Goal: Information Seeking & Learning: Learn about a topic

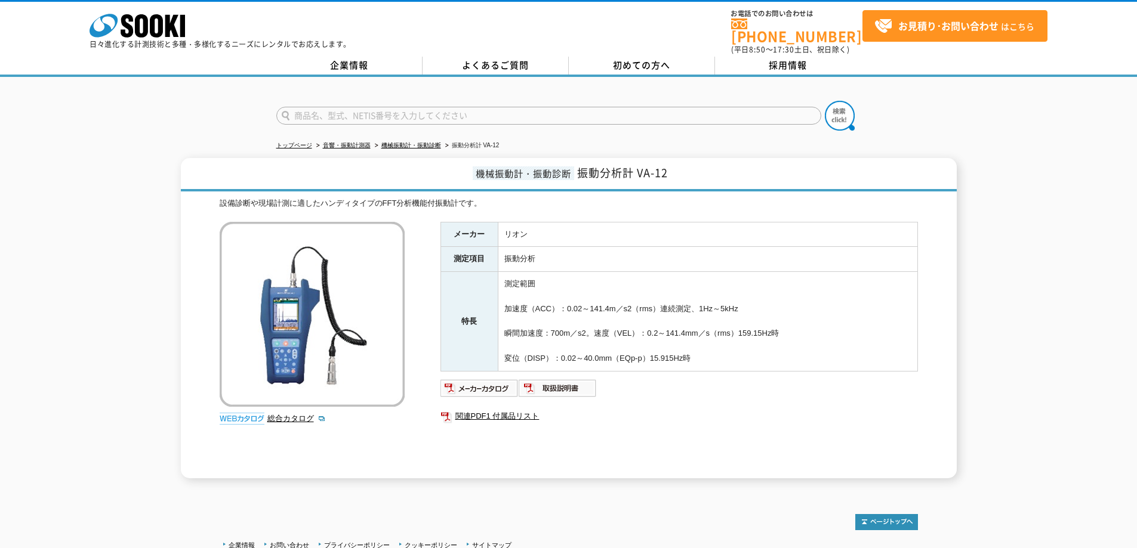
click at [399, 112] on input "text" at bounding box center [548, 116] width 545 height 18
type input "活線メガー"
click at [825, 101] on button at bounding box center [840, 116] width 30 height 30
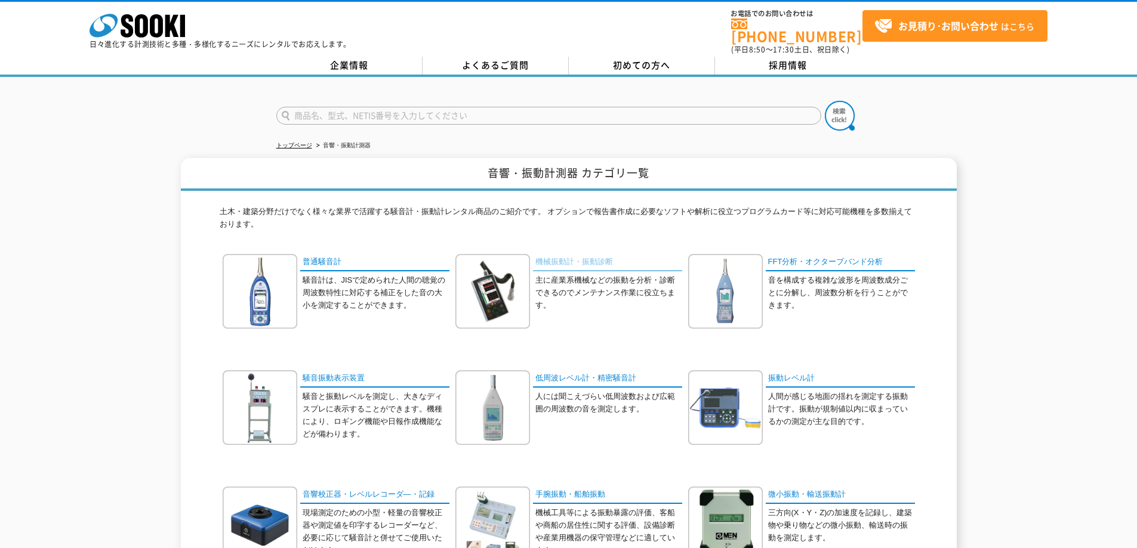
click at [596, 254] on link "機械振動計・振動診断" at bounding box center [607, 262] width 149 height 17
